Goal: Check status: Check status

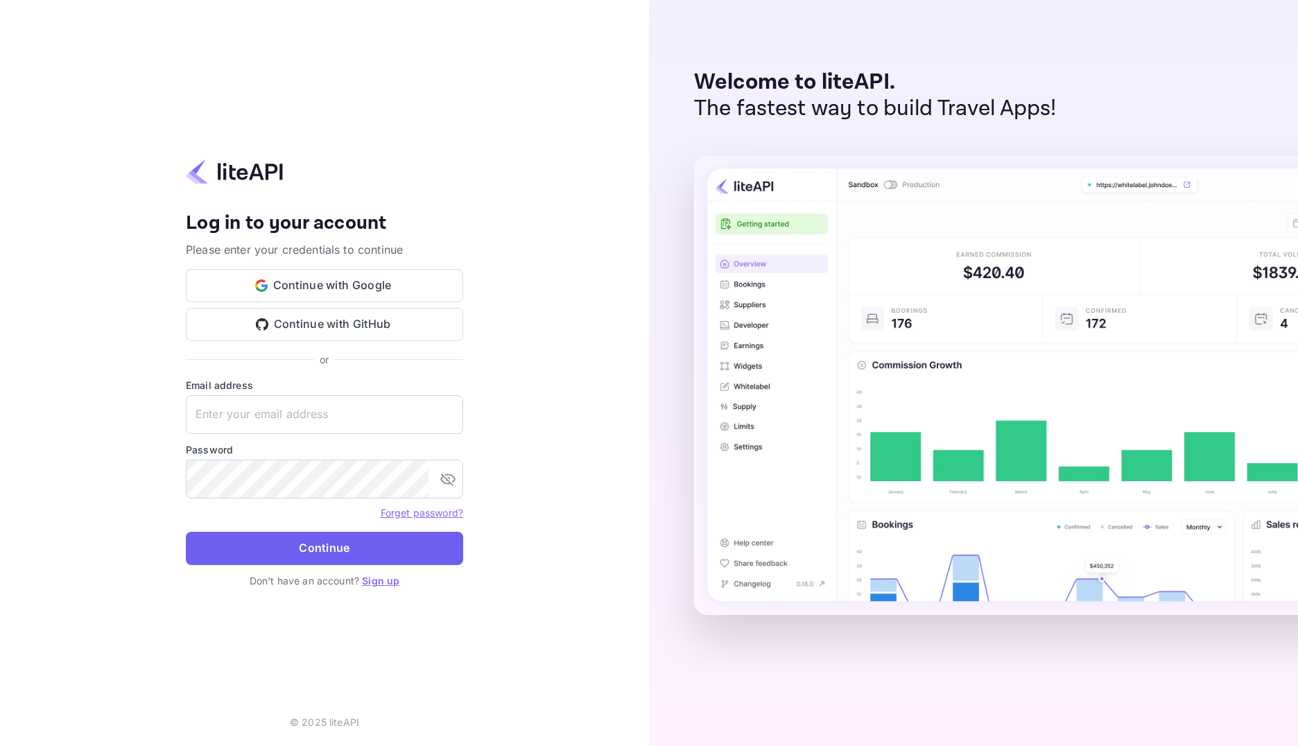
type input "adminpassword_support@yandex-team.ru"
click at [362, 546] on button "Continue" at bounding box center [324, 548] width 277 height 33
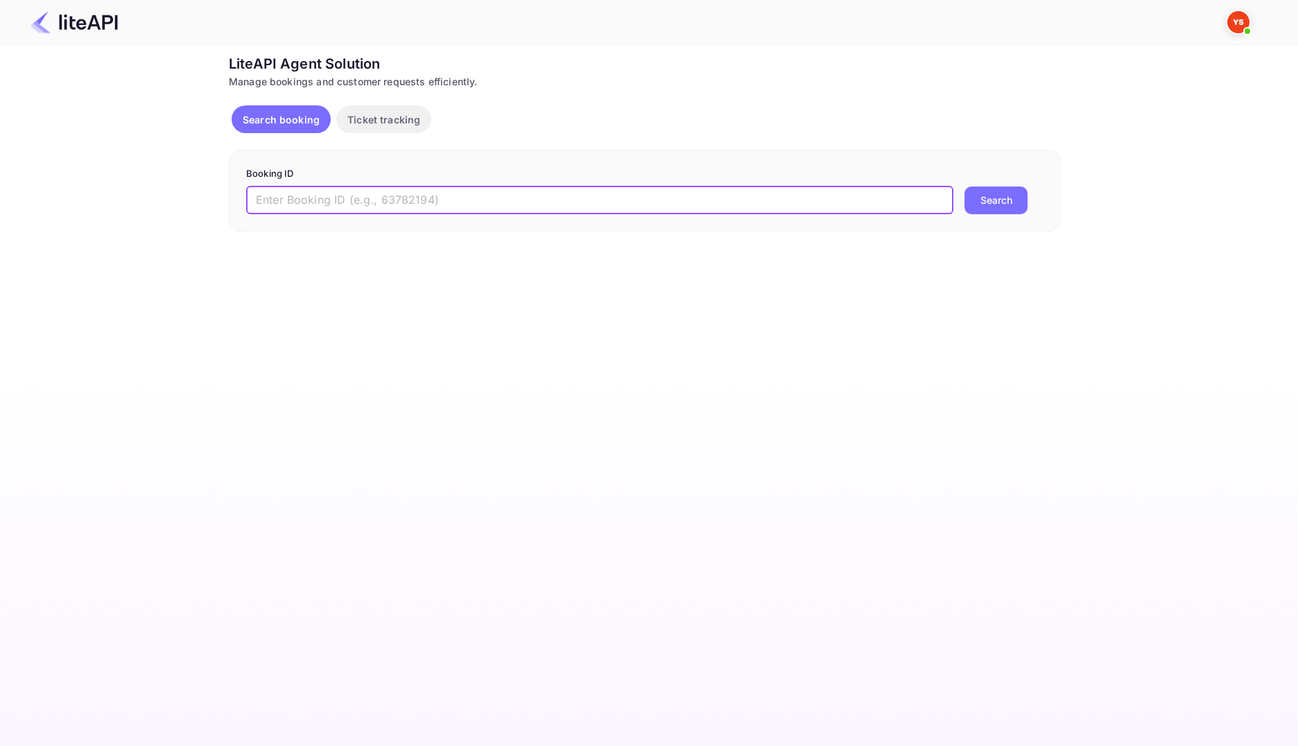
click at [468, 191] on input "text" at bounding box center [599, 200] width 707 height 28
paste input "8227217"
type input "8227217"
click at [987, 200] on button "Search" at bounding box center [995, 200] width 63 height 28
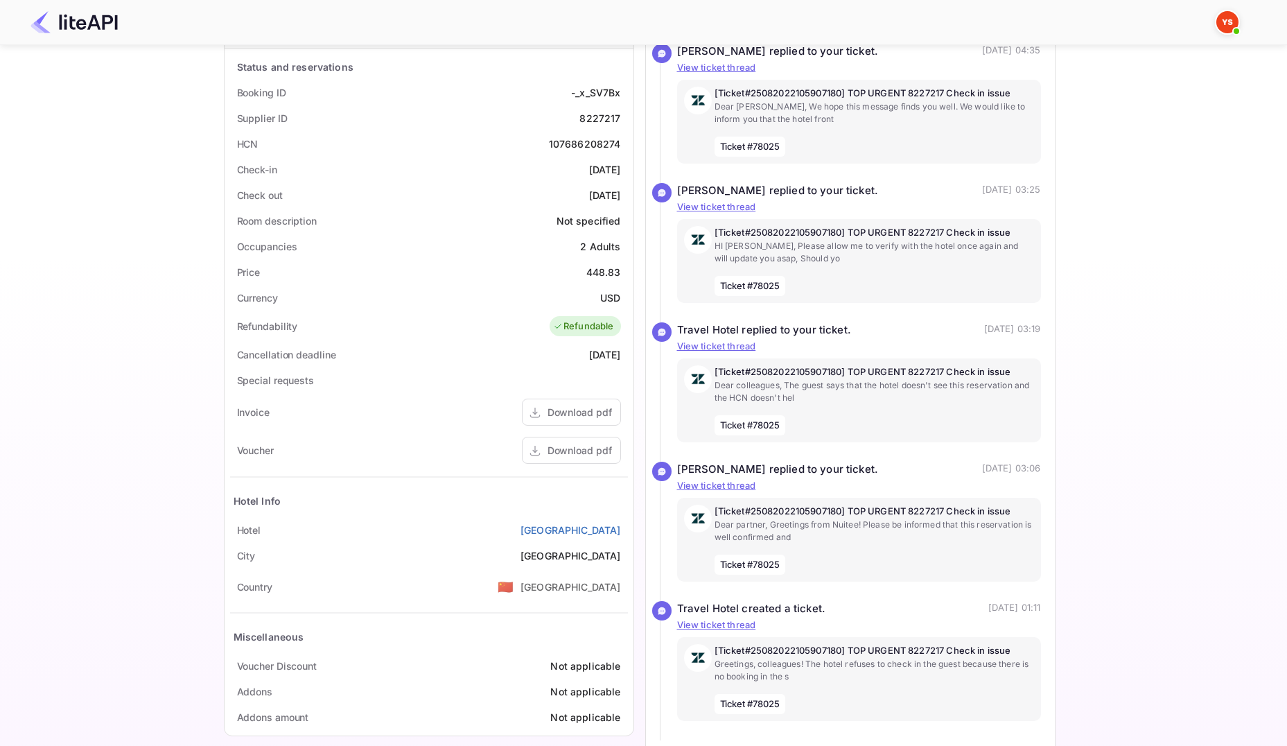
scroll to position [282, 0]
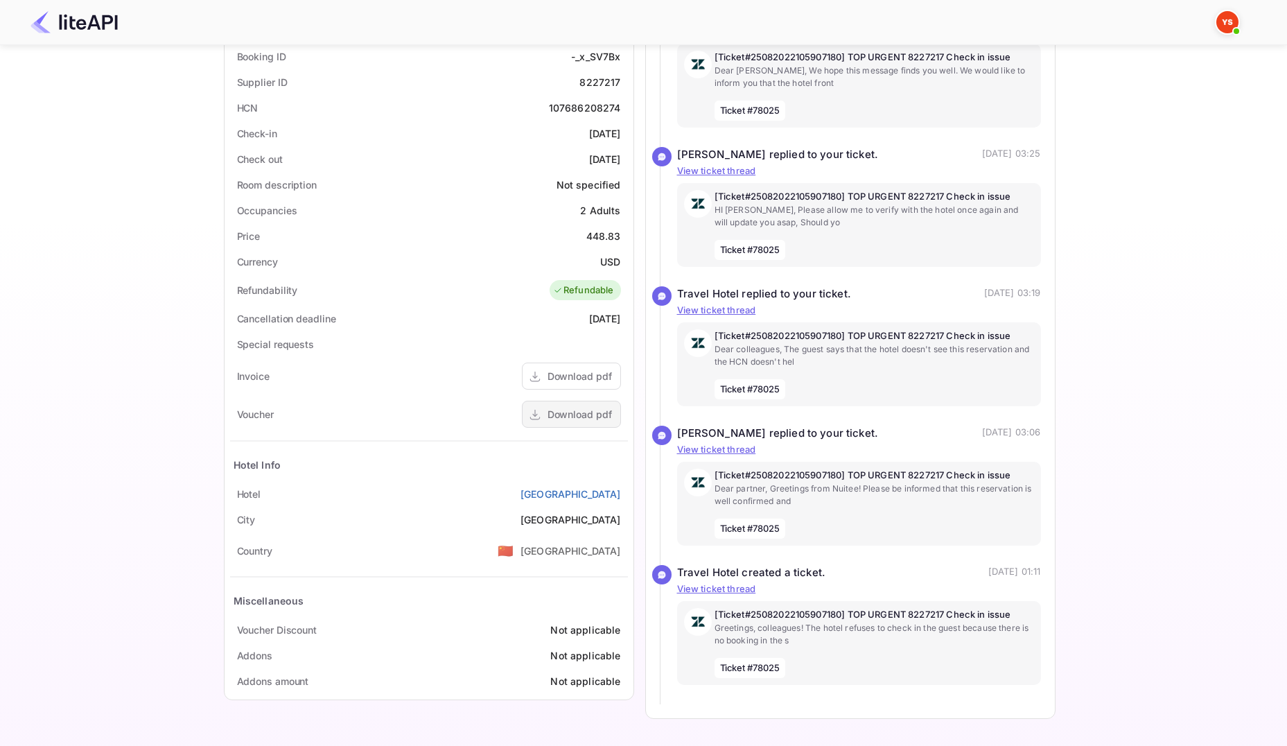
click at [568, 419] on div "Download pdf" at bounding box center [580, 414] width 64 height 15
